Goal: Information Seeking & Learning: Learn about a topic

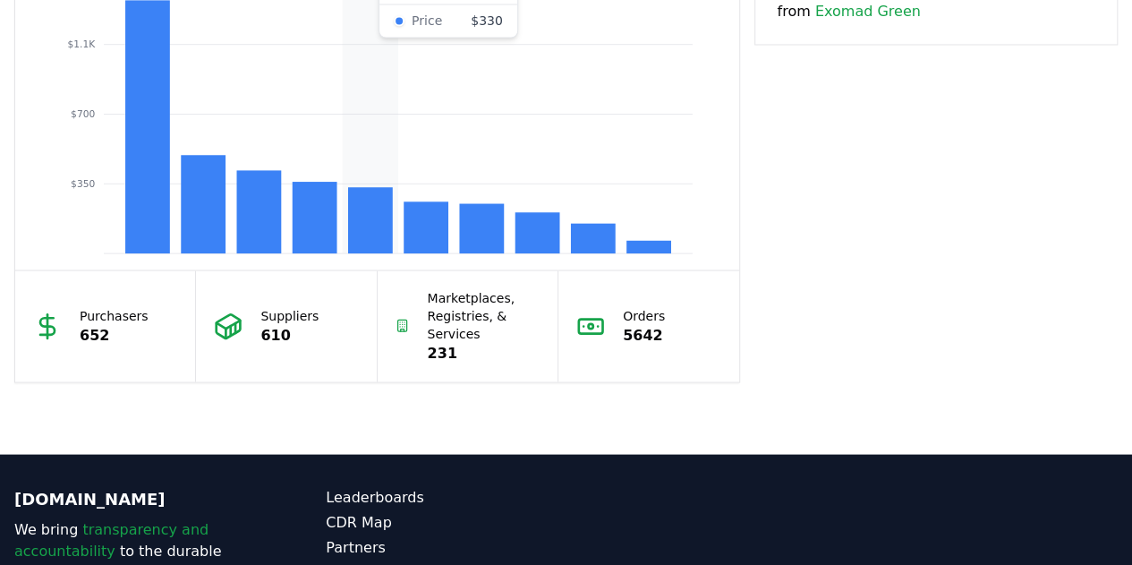
scroll to position [1615, 0]
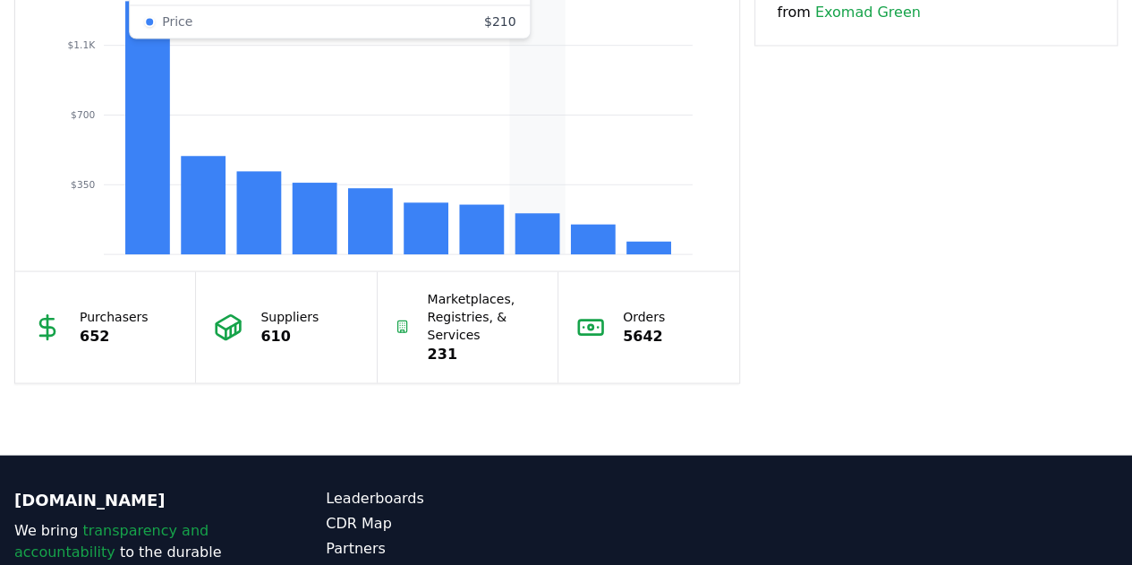
click at [549, 254] on rect at bounding box center [537, 233] width 45 height 41
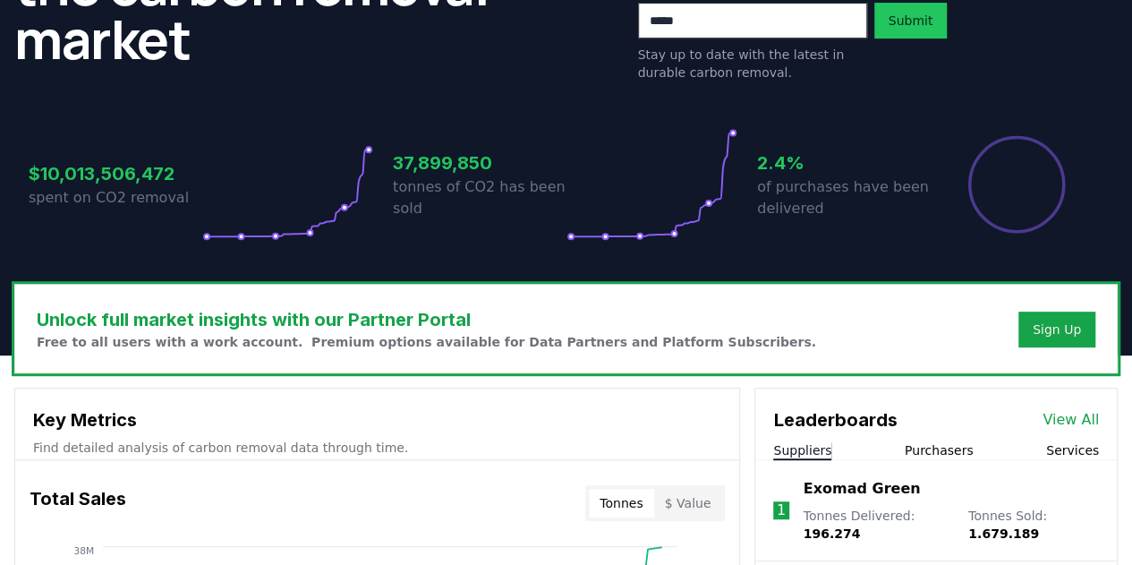
scroll to position [0, 0]
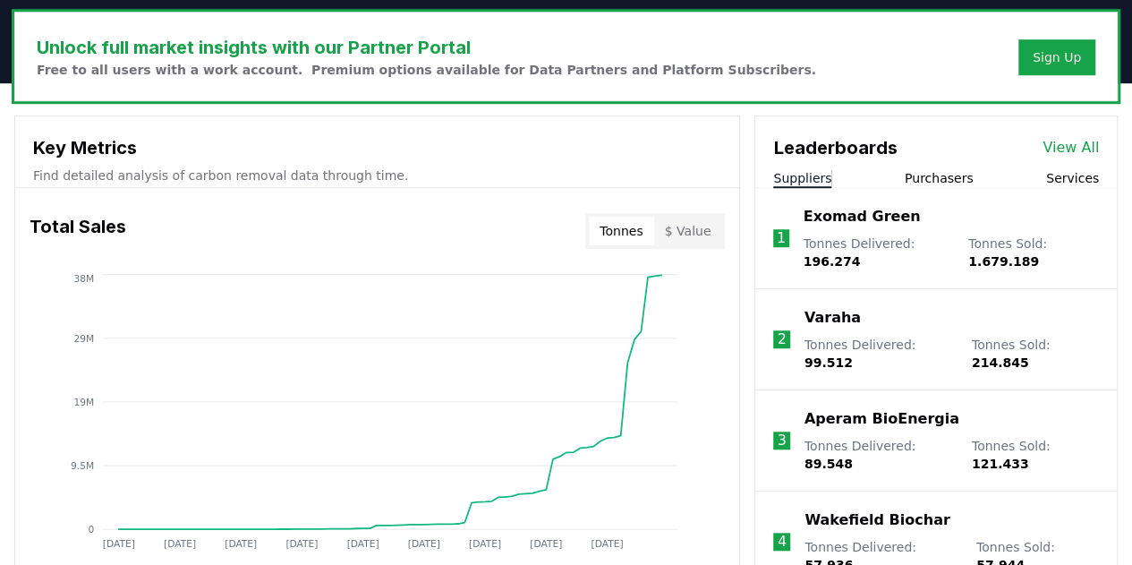
click at [348, 263] on div "Total Sales Tonnes $ Value" at bounding box center [377, 231] width 724 height 64
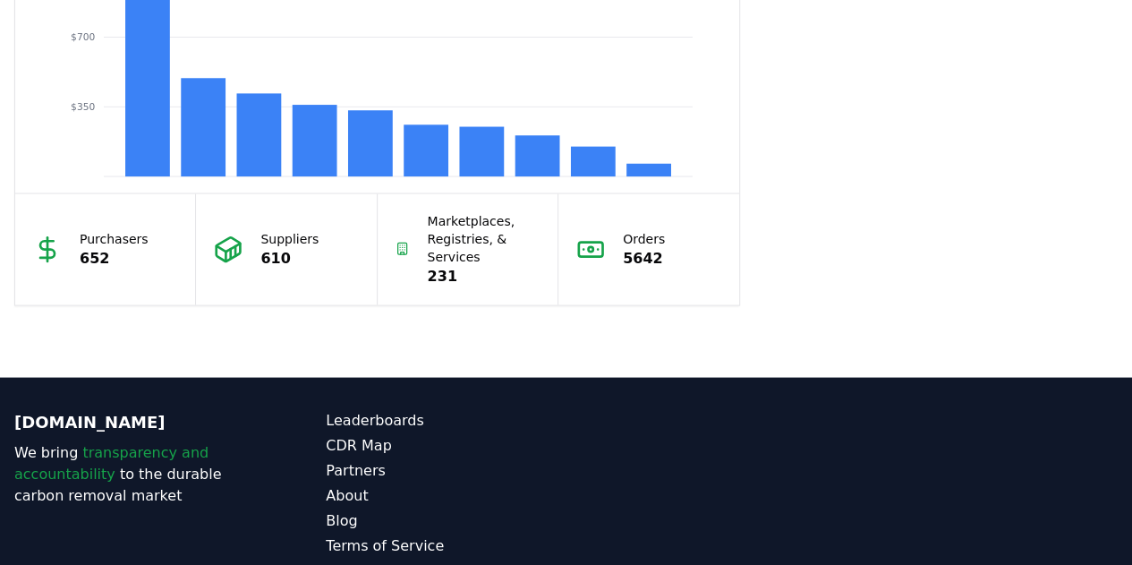
scroll to position [1679, 0]
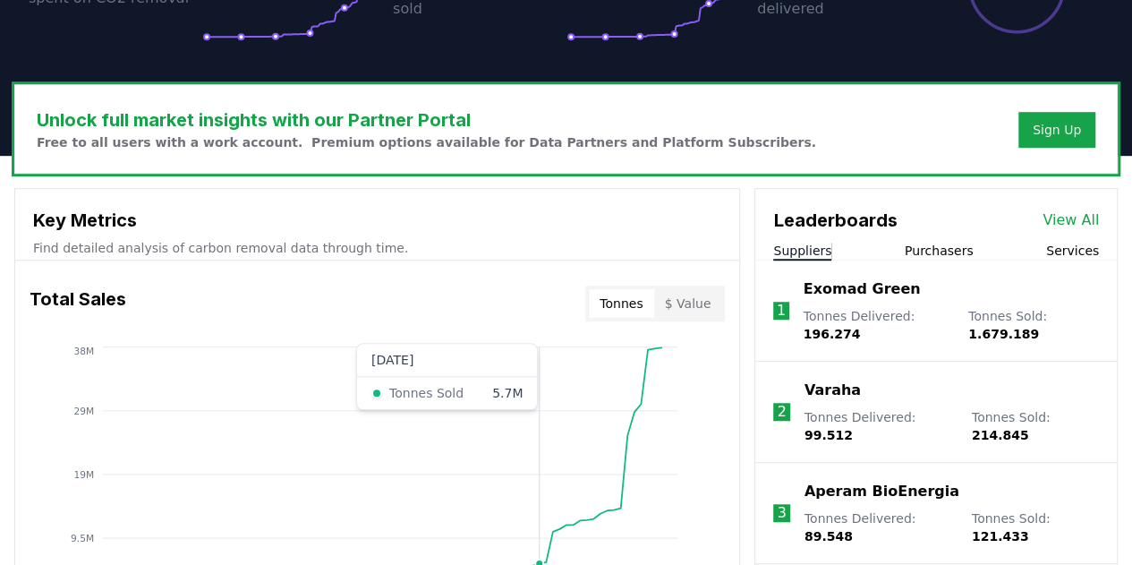
scroll to position [0, 0]
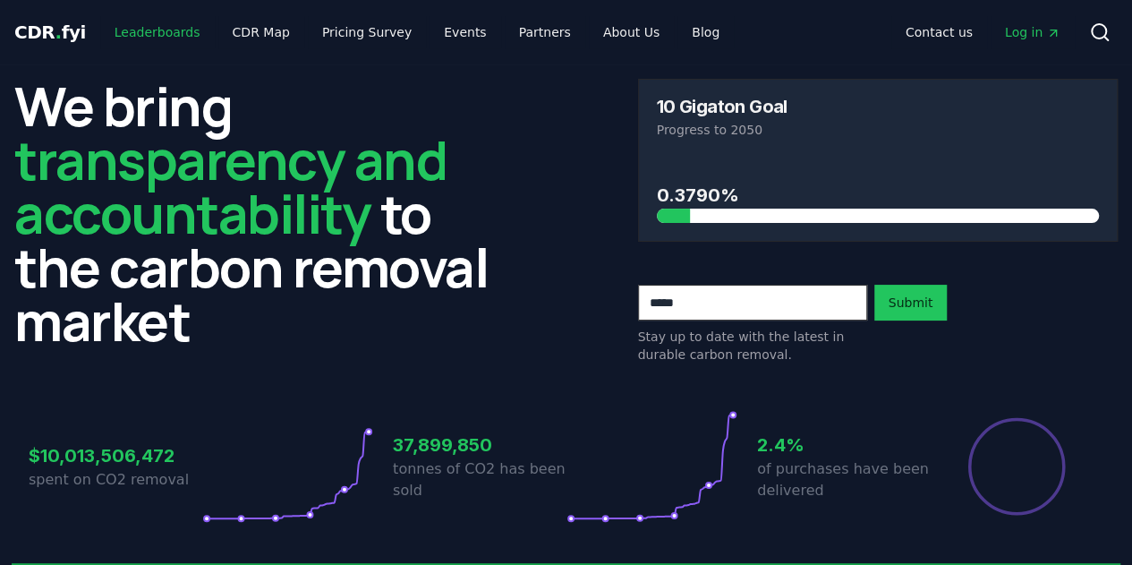
click at [177, 31] on link "Leaderboards" at bounding box center [157, 32] width 115 height 32
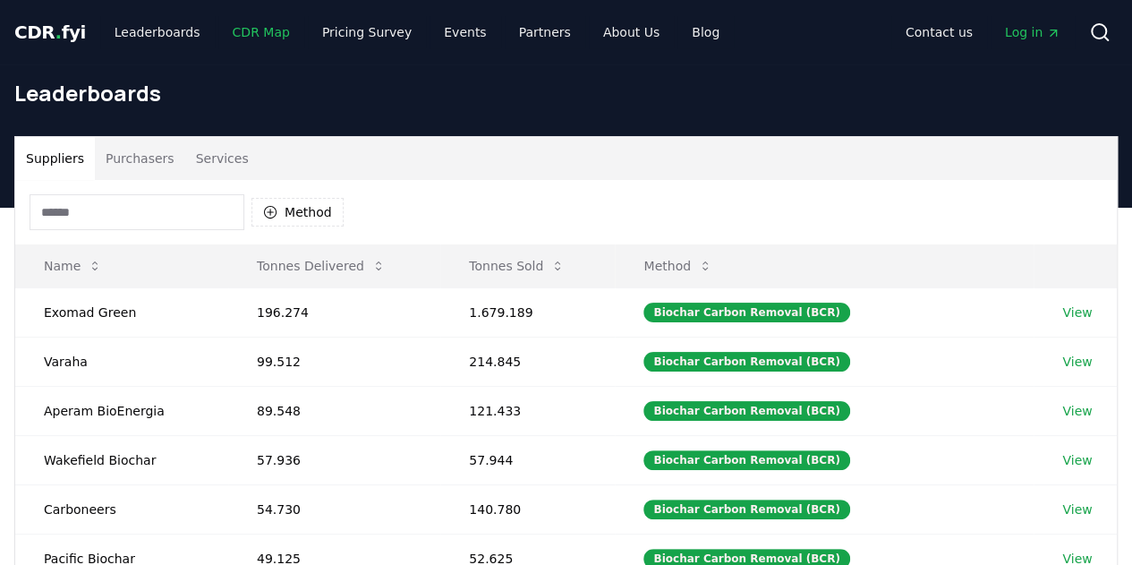
click at [278, 29] on link "CDR Map" at bounding box center [261, 32] width 86 height 32
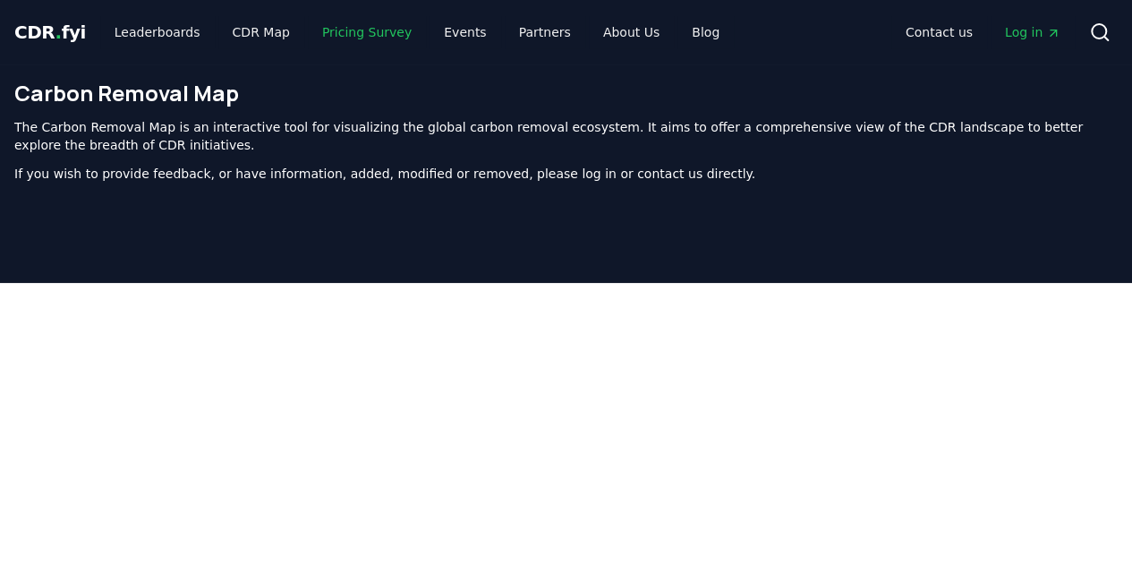
click at [376, 33] on link "Pricing Survey" at bounding box center [367, 32] width 118 height 32
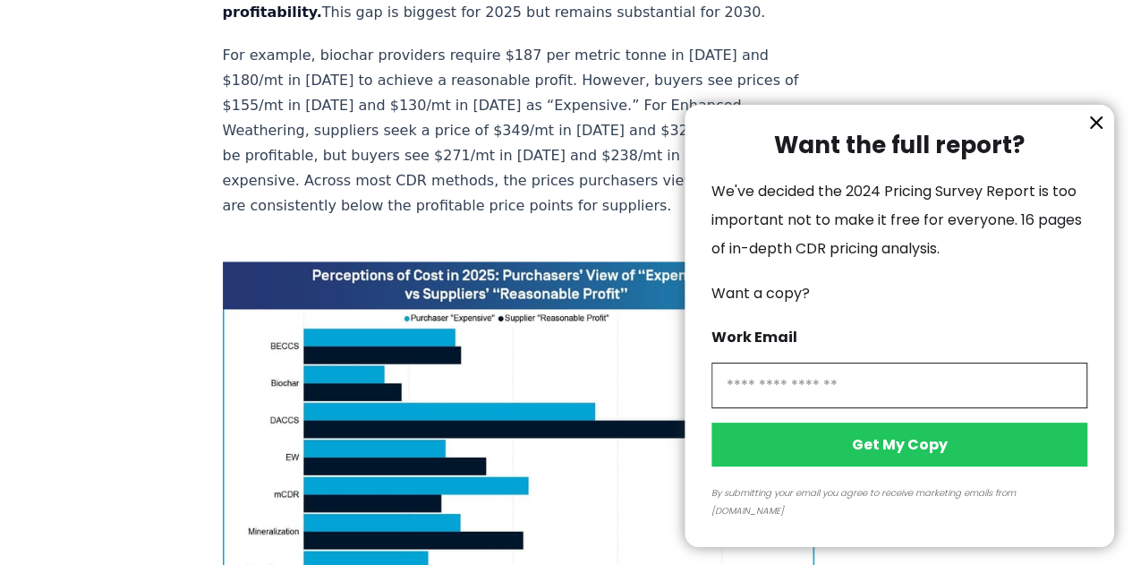
scroll to position [1291, 0]
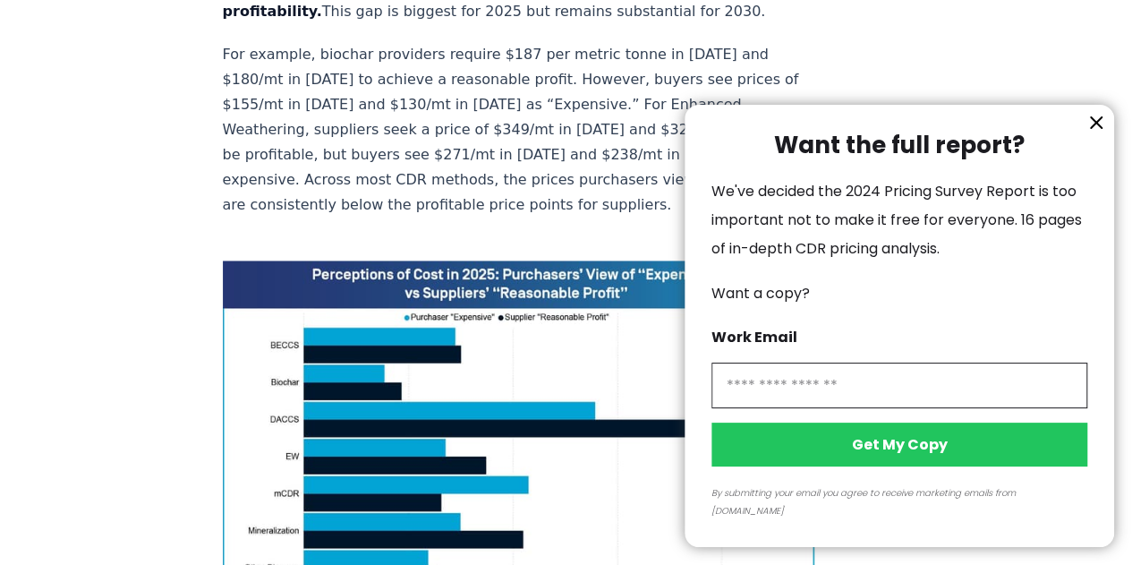
click at [1101, 133] on icon "information" at bounding box center [1095, 122] width 21 height 21
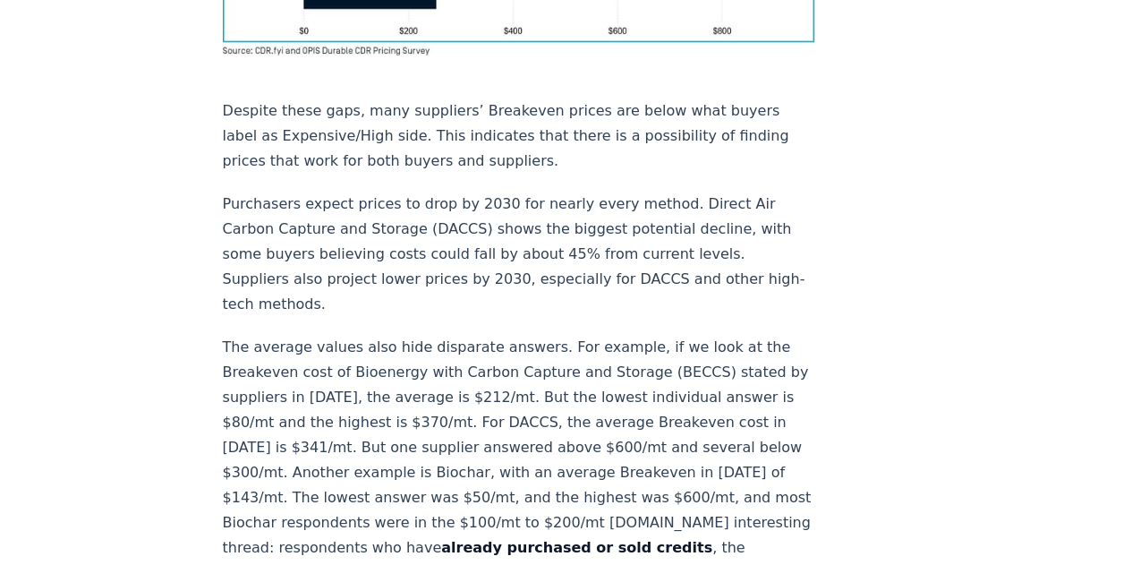
scroll to position [1871, 0]
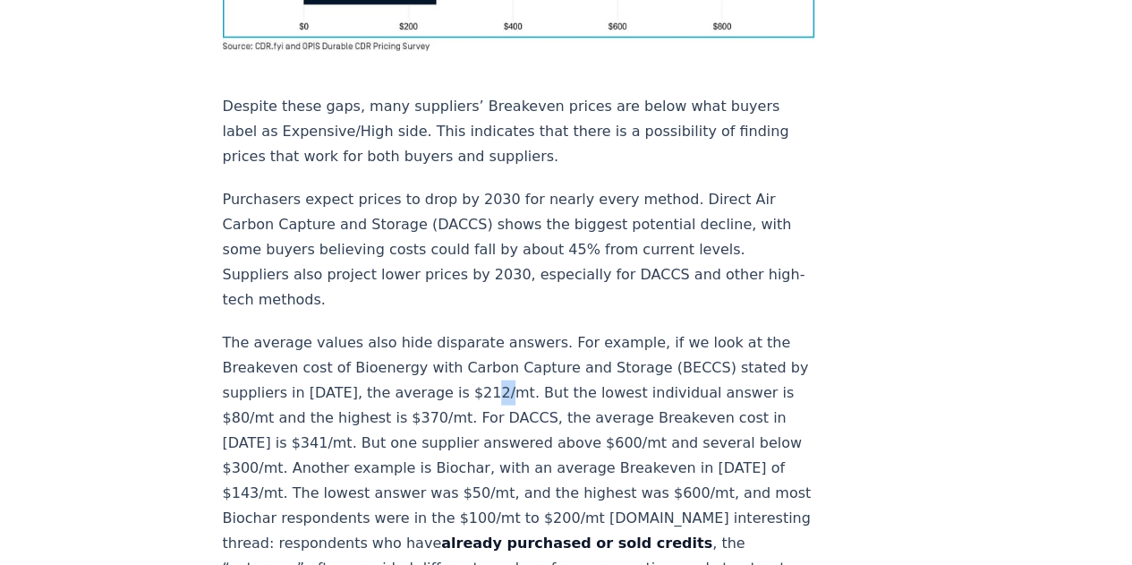
drag, startPoint x: 501, startPoint y: 395, endPoint x: 480, endPoint y: 392, distance: 21.6
click at [480, 392] on p "The average values also hide disparate answers. For example, if we look at the …" at bounding box center [519, 530] width 592 height 401
click at [578, 430] on p "The average values also hide disparate answers. For example, if we look at the …" at bounding box center [519, 530] width 592 height 401
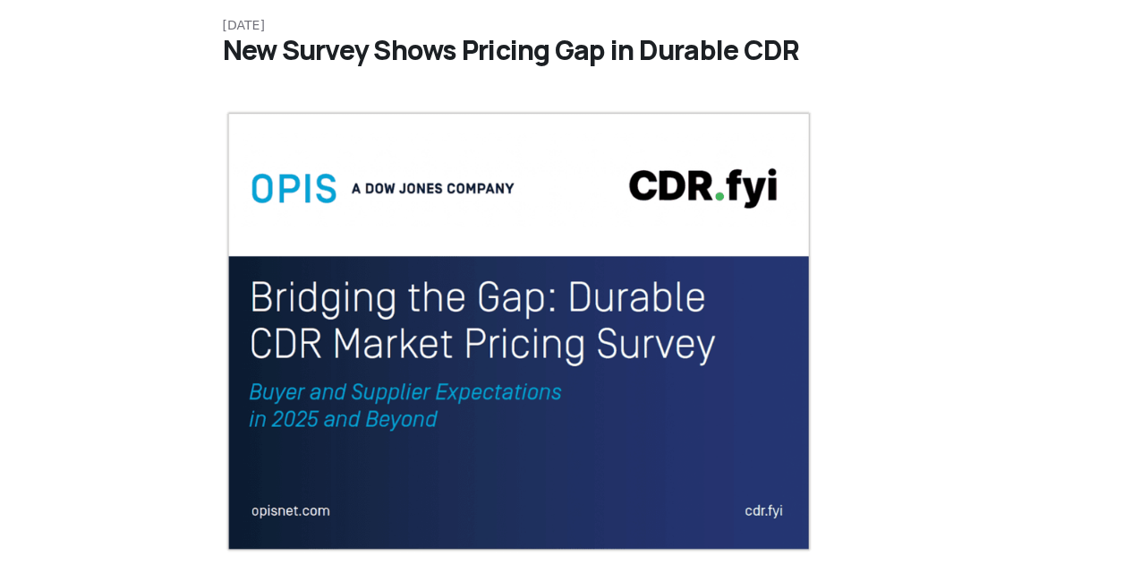
scroll to position [0, 0]
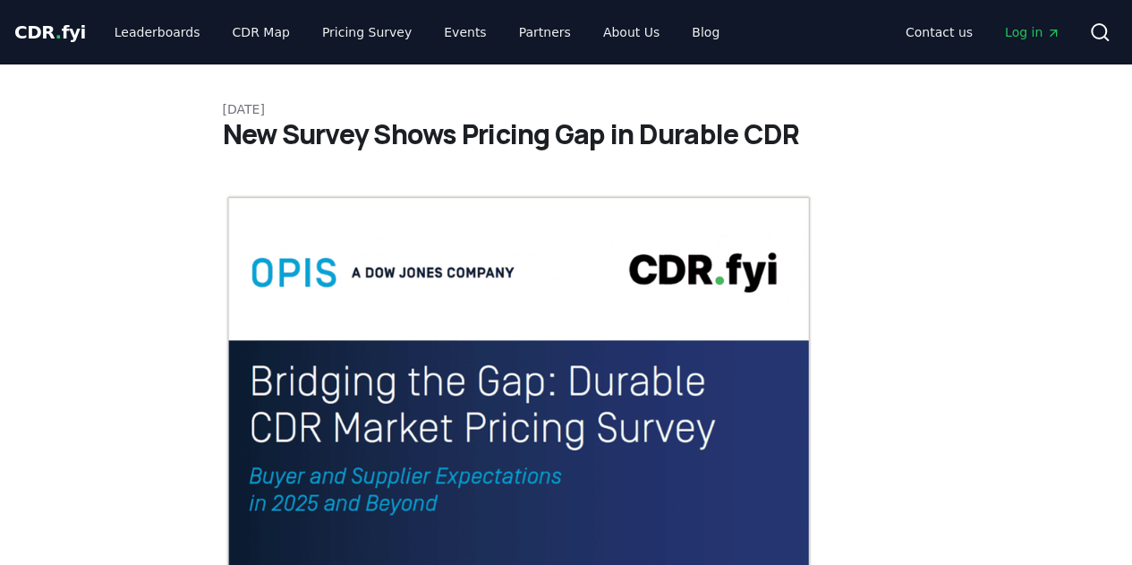
click at [65, 24] on span "CDR . fyi" at bounding box center [50, 31] width 72 height 21
